Goal: Answer question/provide support

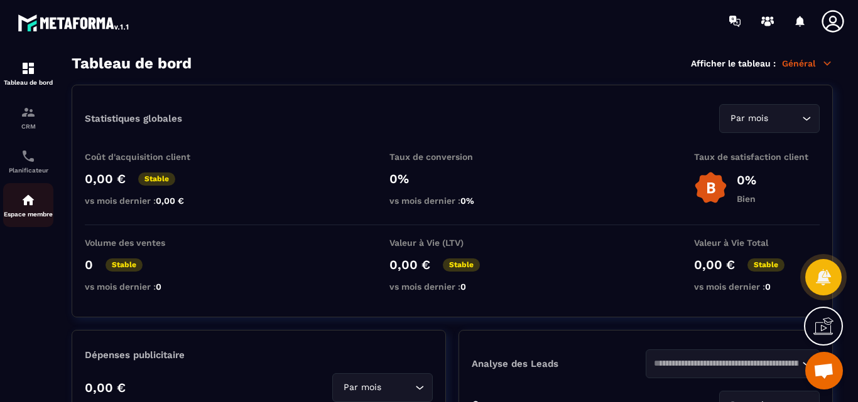
click at [33, 202] on img at bounding box center [28, 200] width 15 height 15
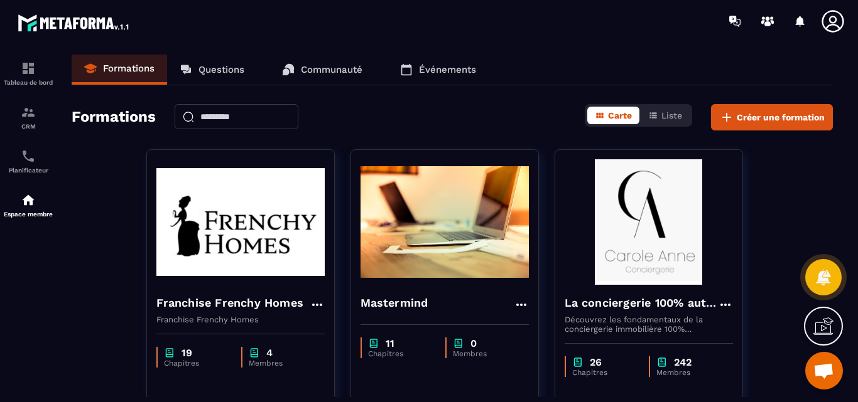
click at [213, 70] on p "Questions" at bounding box center [221, 69] width 46 height 11
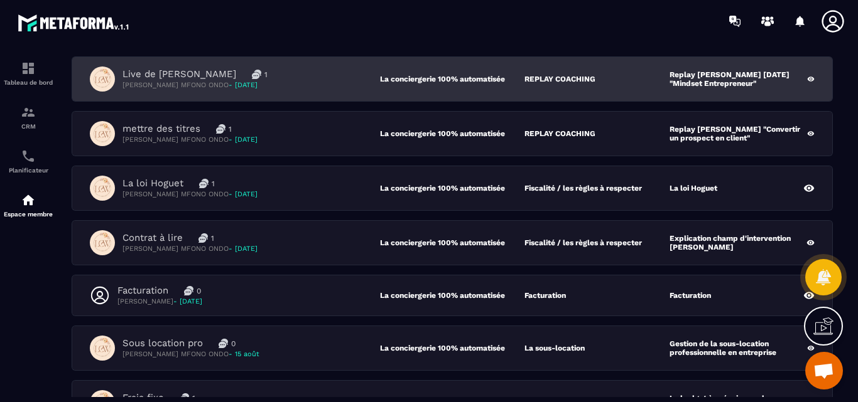
scroll to position [188, 0]
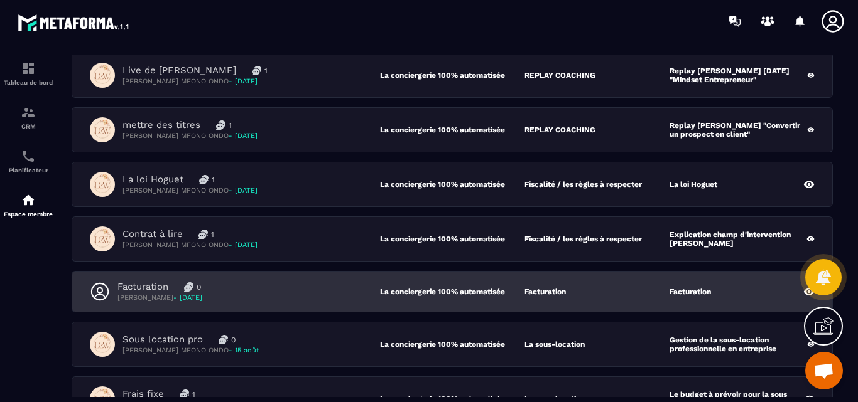
click at [140, 284] on p "Facturation" at bounding box center [142, 287] width 51 height 12
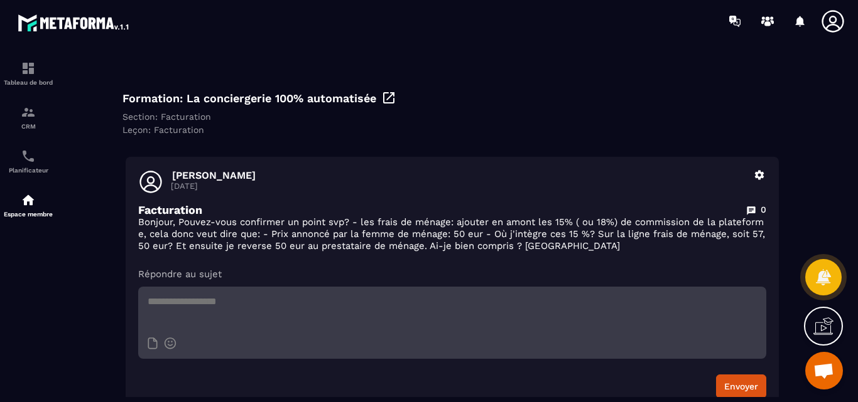
scroll to position [126, 0]
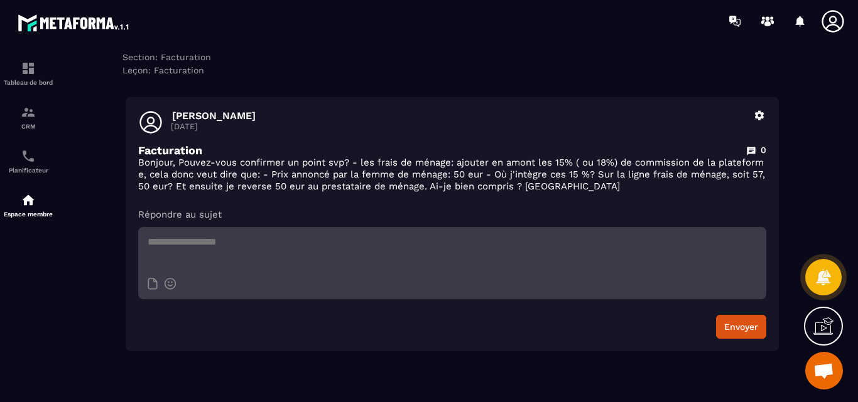
click at [161, 240] on textarea at bounding box center [452, 249] width 628 height 44
paste textarea "**********"
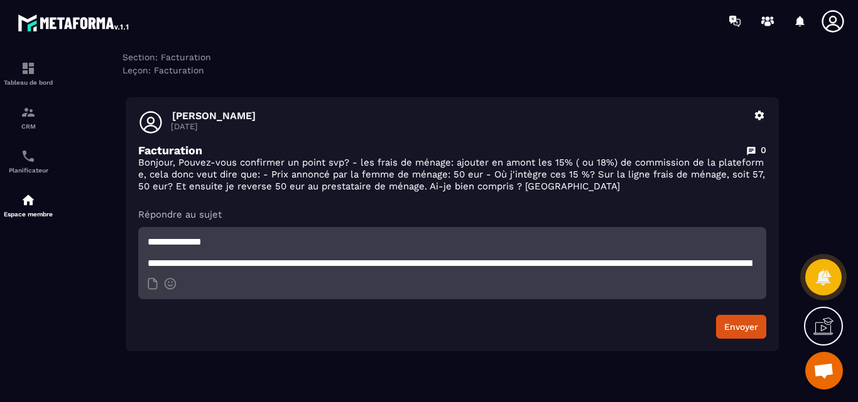
scroll to position [13, 0]
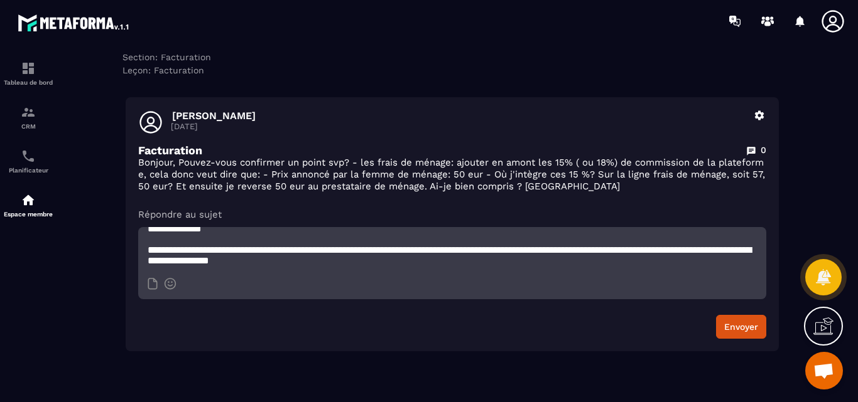
click at [182, 241] on textarea "**********" at bounding box center [452, 249] width 628 height 44
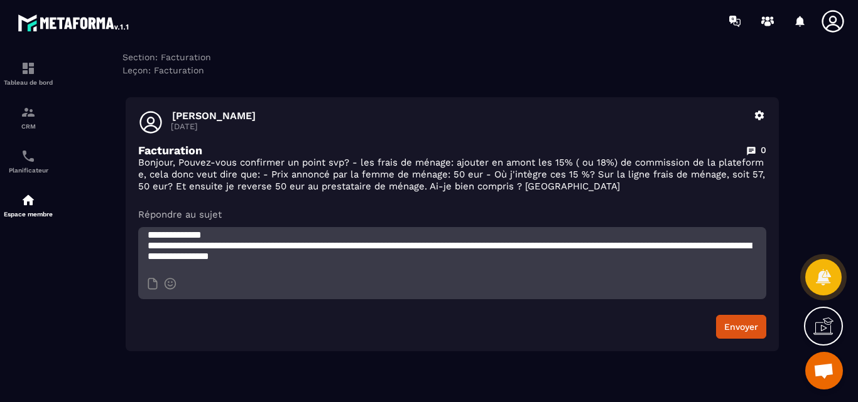
scroll to position [11, 0]
type textarea "**********"
click at [732, 323] on button "Envoyer" at bounding box center [741, 327] width 50 height 24
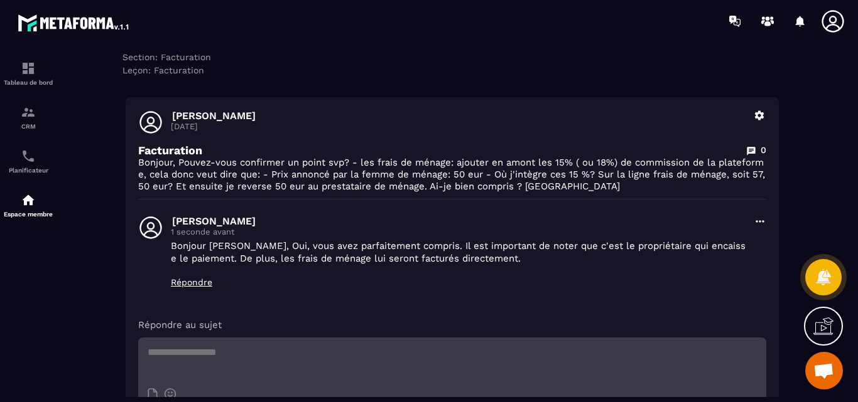
scroll to position [0, 0]
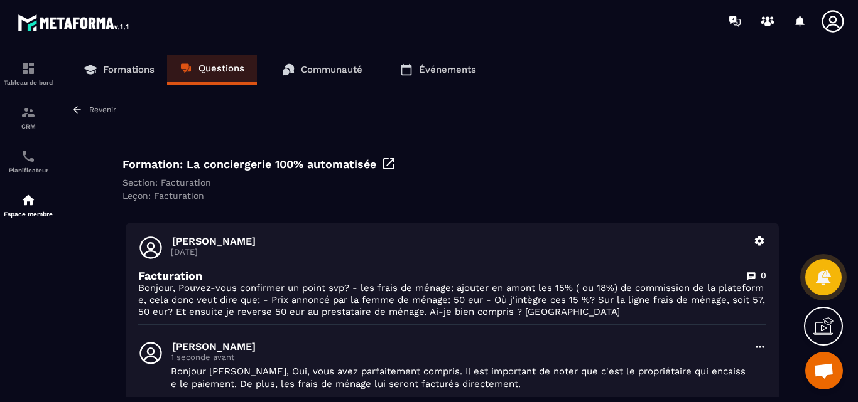
click at [107, 109] on p "Revenir" at bounding box center [102, 109] width 27 height 9
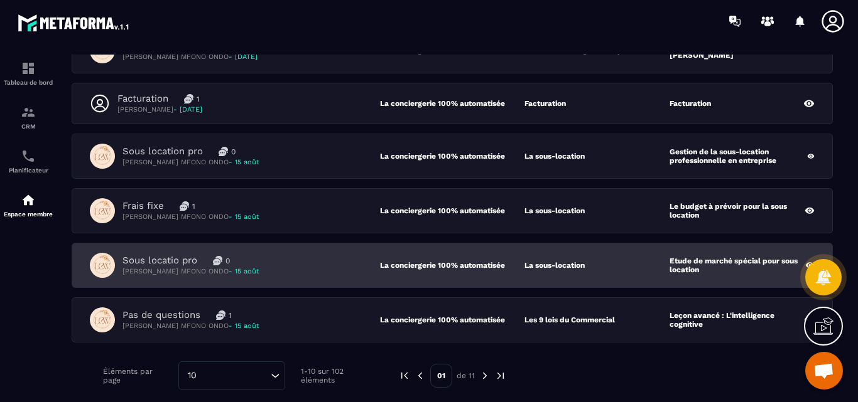
scroll to position [439, 0]
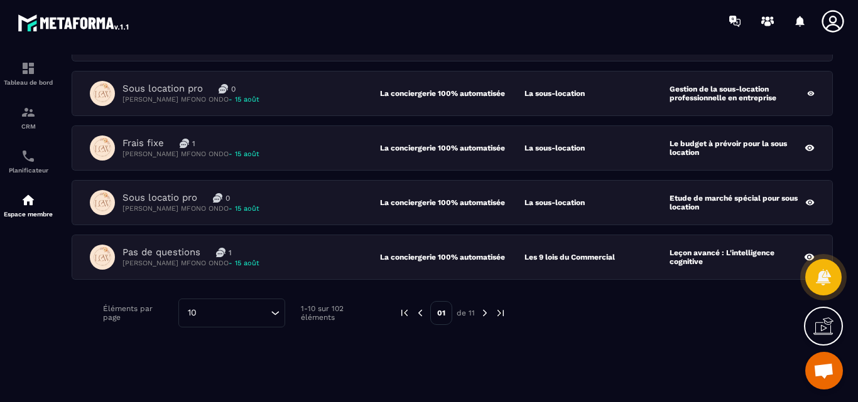
click at [483, 313] on img at bounding box center [484, 313] width 11 height 11
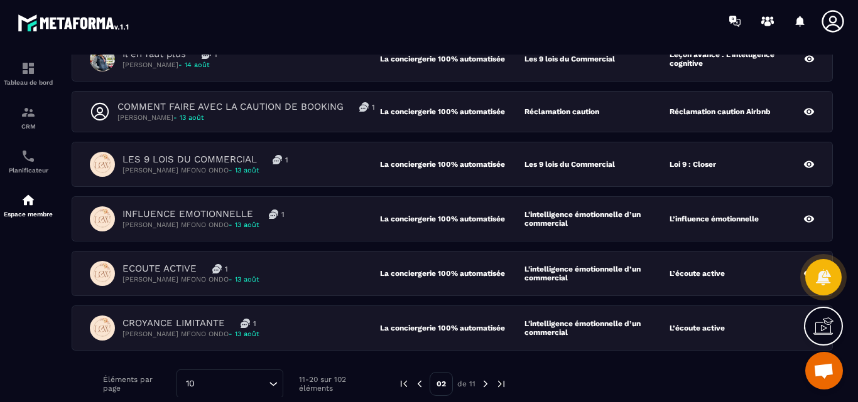
scroll to position [428, 0]
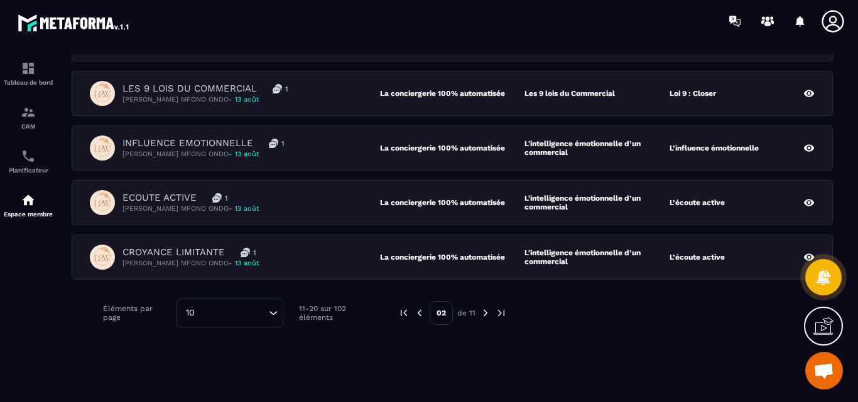
click at [483, 312] on img at bounding box center [485, 313] width 11 height 11
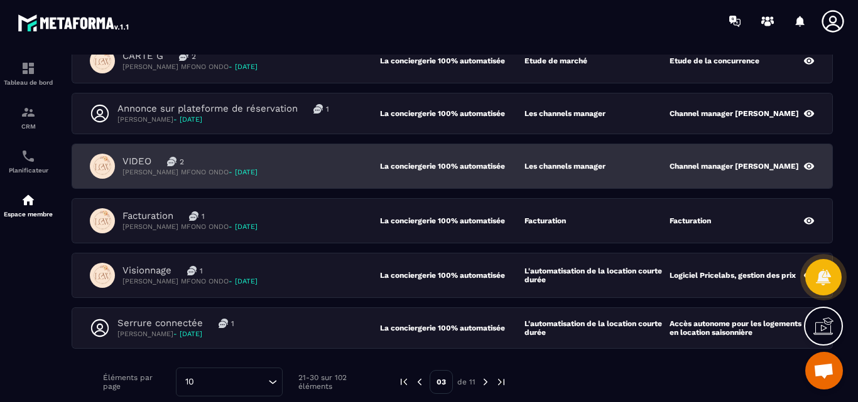
scroll to position [434, 0]
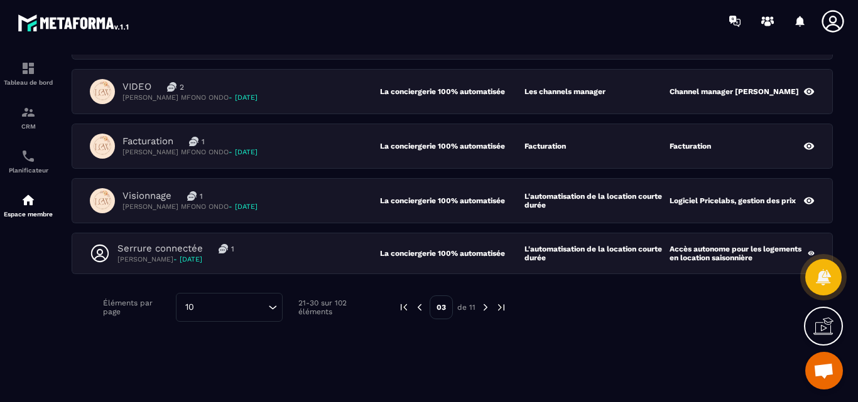
click at [484, 308] on img at bounding box center [485, 307] width 11 height 11
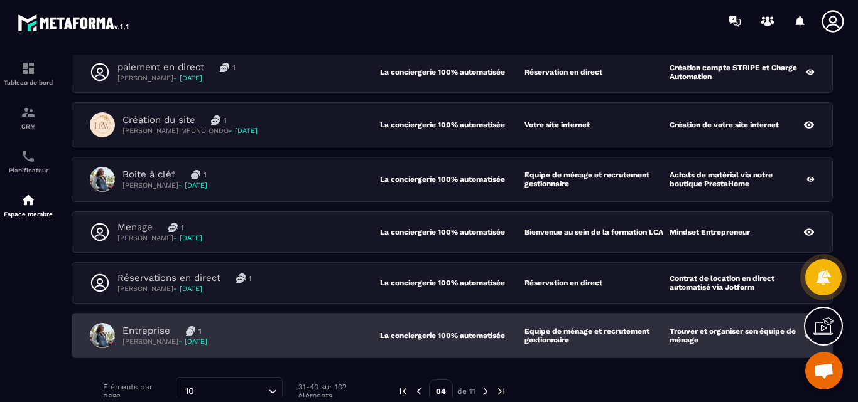
scroll to position [431, 0]
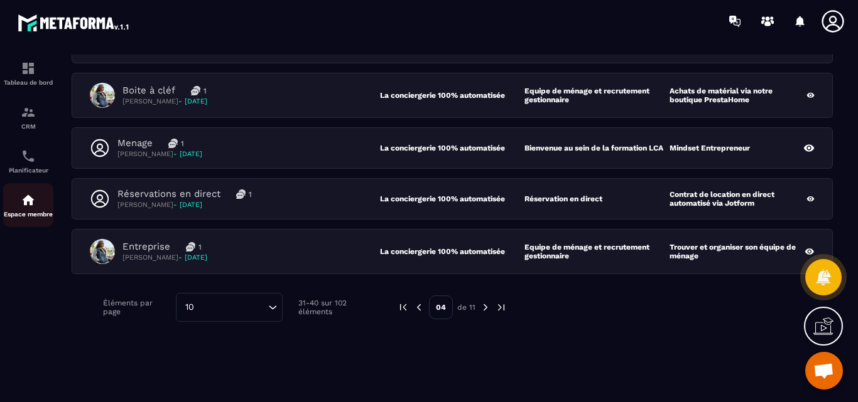
click at [27, 206] on img at bounding box center [28, 200] width 15 height 15
